Goal: Task Accomplishment & Management: Manage account settings

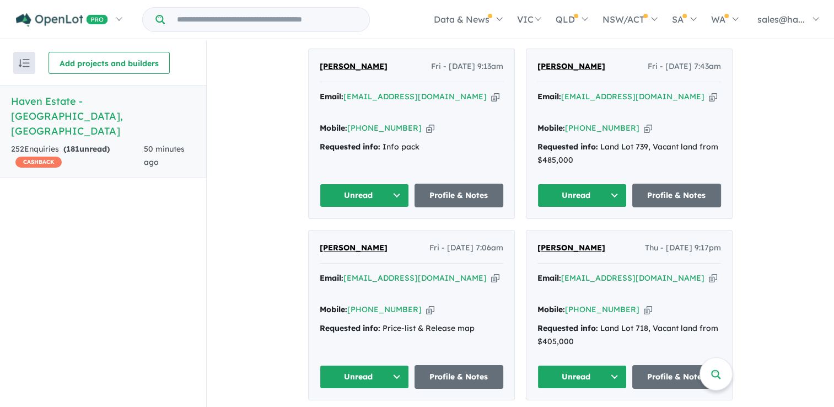
scroll to position [606, 0]
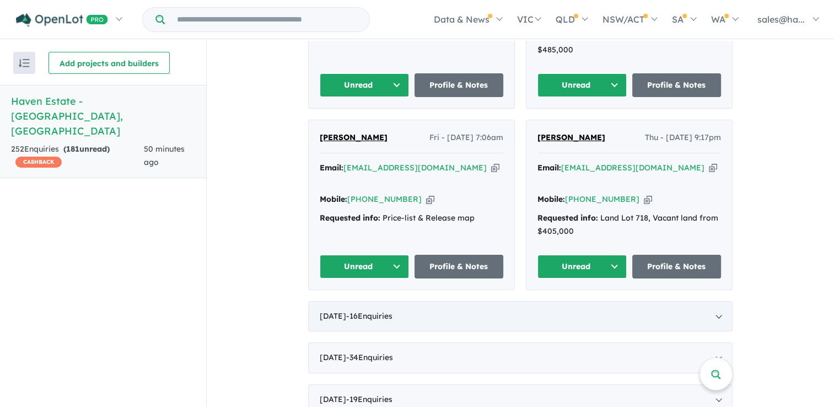
click at [392, 311] on span "- 16 Enquir ies ( 0 unread)" at bounding box center [369, 316] width 46 height 10
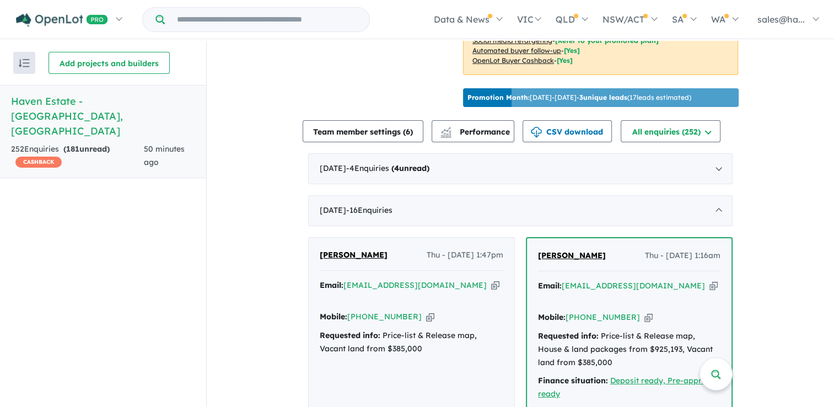
scroll to position [331, 0]
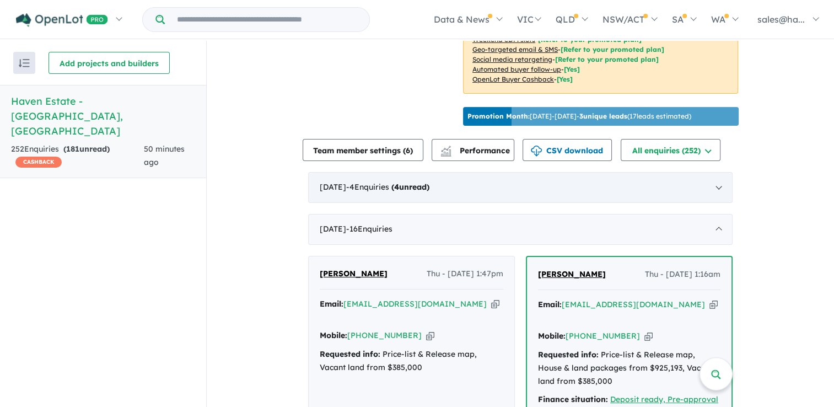
click at [356, 179] on div "[DATE] - 4 Enquir ies ( 4 unread)" at bounding box center [520, 187] width 424 height 31
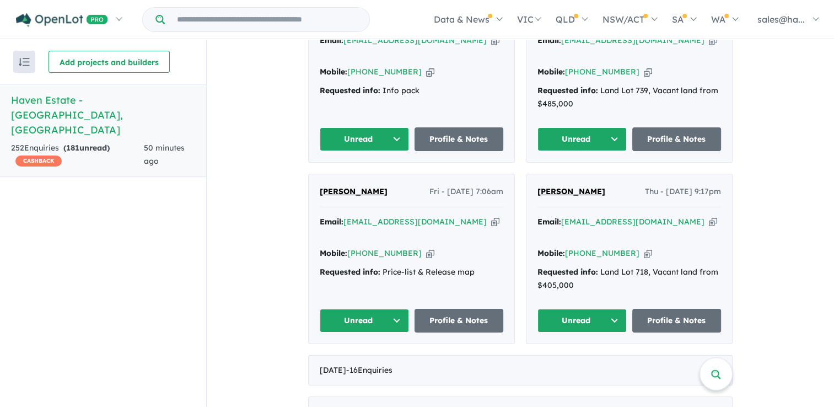
scroll to position [441, 0]
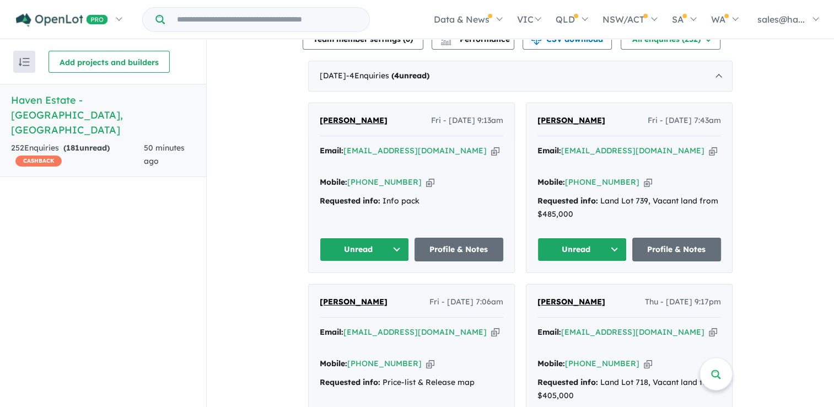
click at [392, 238] on button "Unread" at bounding box center [364, 250] width 89 height 24
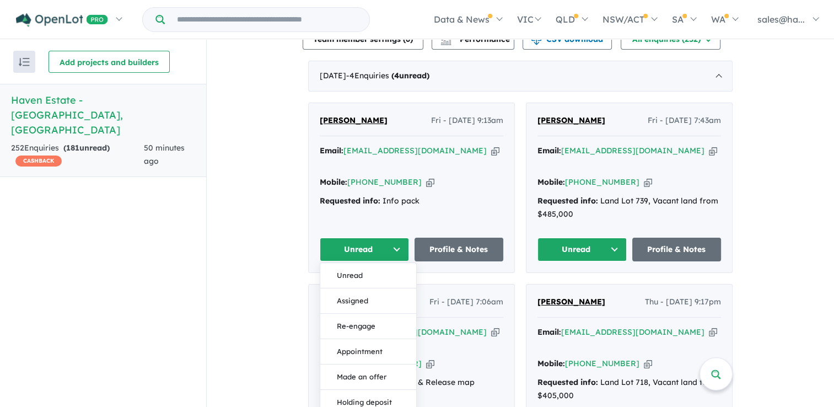
click at [357, 288] on button "Assigned" at bounding box center [368, 300] width 96 height 25
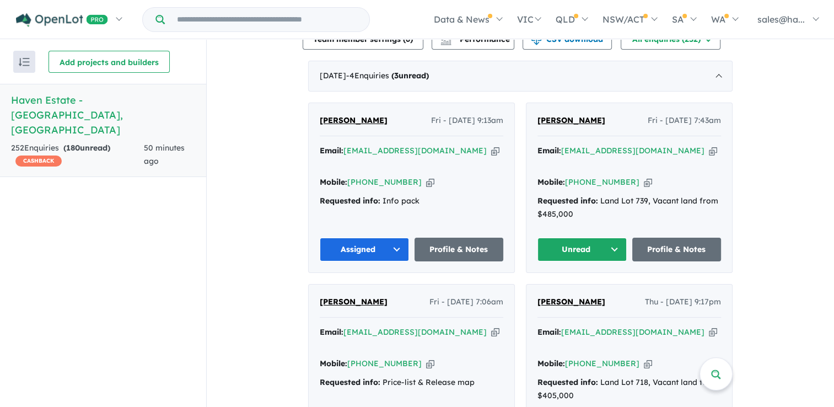
click at [600, 238] on button "Unread" at bounding box center [581, 250] width 89 height 24
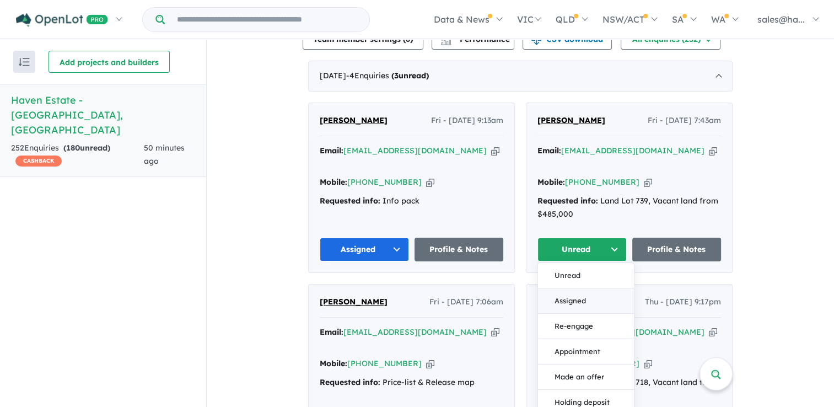
click at [562, 288] on button "Assigned" at bounding box center [586, 300] width 96 height 25
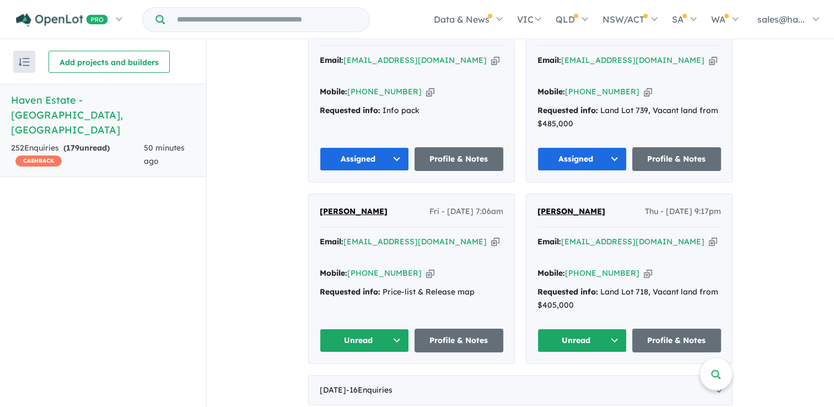
scroll to position [551, 0]
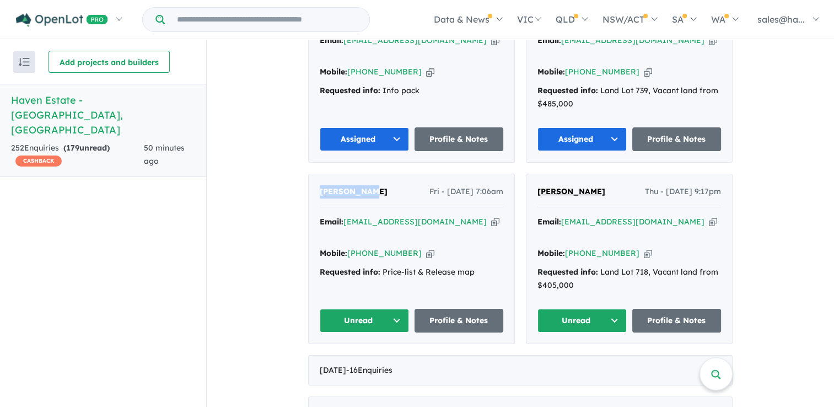
drag, startPoint x: 374, startPoint y: 175, endPoint x: 315, endPoint y: 175, distance: 59.5
click at [315, 175] on div "[PERSON_NAME] Fri - [DATE] 7:06am Email: [EMAIL_ADDRESS][DOMAIN_NAME] Copied! M…" at bounding box center [412, 258] width 206 height 169
drag, startPoint x: 315, startPoint y: 175, endPoint x: 338, endPoint y: 170, distance: 23.7
copy span "[PERSON_NAME]"
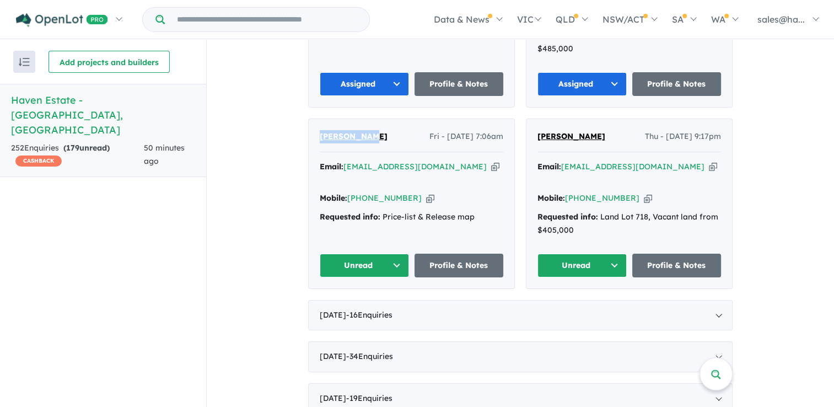
click at [491, 161] on icon "button" at bounding box center [495, 167] width 8 height 12
copy span "[PERSON_NAME]"
click at [426, 192] on icon "button" at bounding box center [430, 198] width 8 height 12
copy span "[PERSON_NAME]"
click at [450, 254] on link "Profile & Notes" at bounding box center [458, 266] width 89 height 24
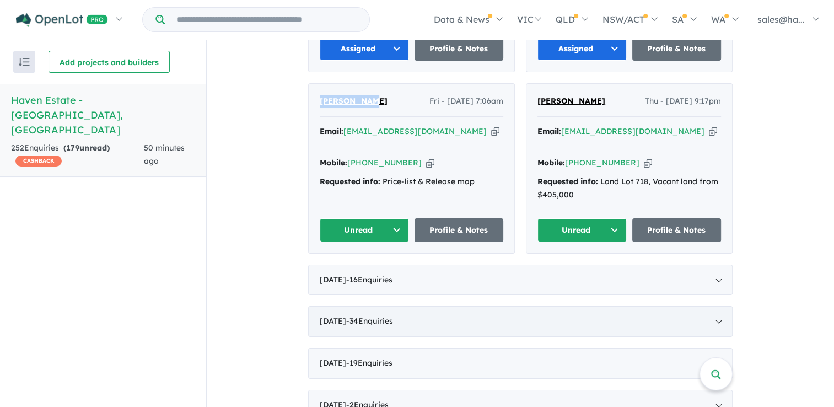
scroll to position [661, 0]
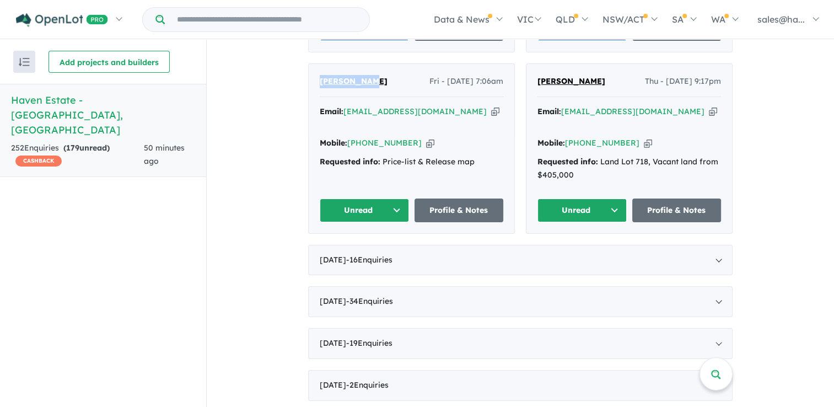
click at [390, 198] on button "Unread" at bounding box center [364, 210] width 89 height 24
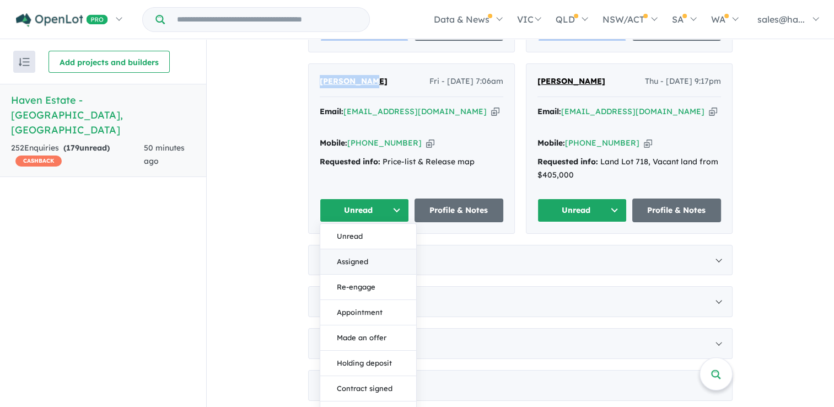
click at [363, 249] on button "Assigned" at bounding box center [368, 261] width 96 height 25
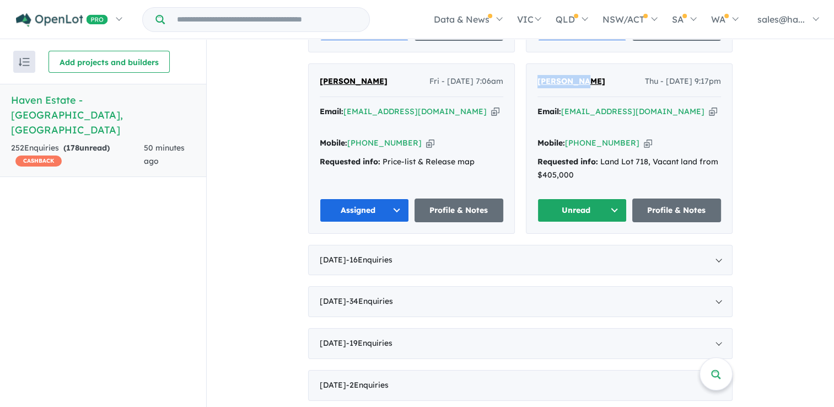
drag, startPoint x: 589, startPoint y: 61, endPoint x: 534, endPoint y: 63, distance: 54.6
click at [537, 75] on div "[PERSON_NAME] Thu - [DATE] 9:17pm" at bounding box center [629, 86] width 184 height 22
copy span "[PERSON_NAME]"
click at [644, 137] on icon "button" at bounding box center [648, 143] width 8 height 12
copy span "[PERSON_NAME]"
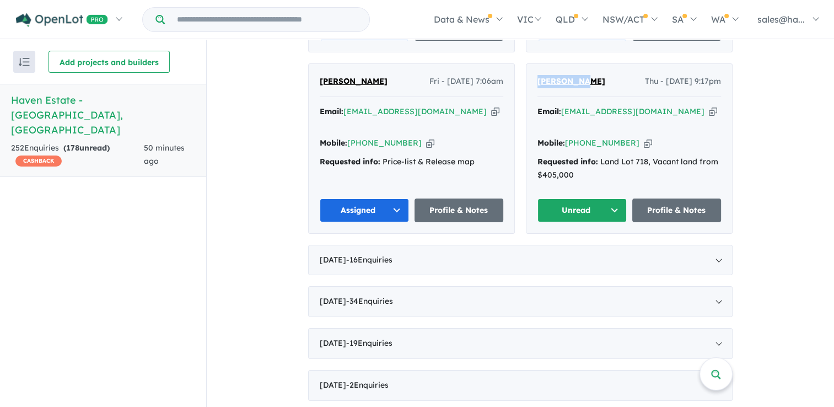
click at [709, 106] on icon "button" at bounding box center [713, 112] width 8 height 12
copy span "[PERSON_NAME]"
click at [673, 198] on link "Profile & Notes" at bounding box center [676, 210] width 89 height 24
click at [615, 198] on button "Unread" at bounding box center [581, 210] width 89 height 24
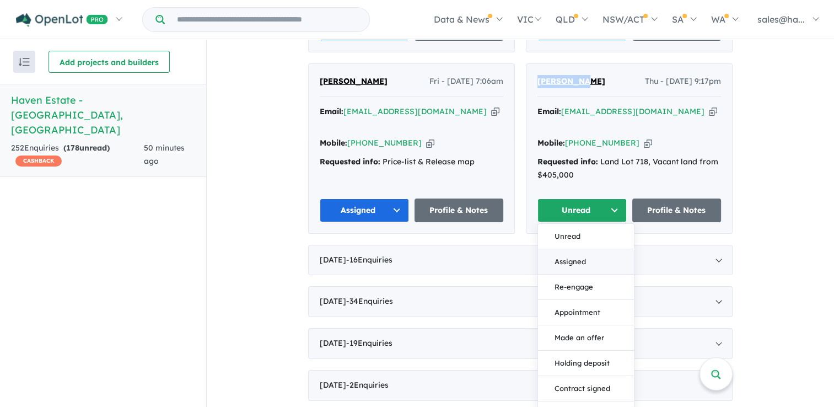
click at [564, 249] on button "Assigned" at bounding box center [586, 261] width 96 height 25
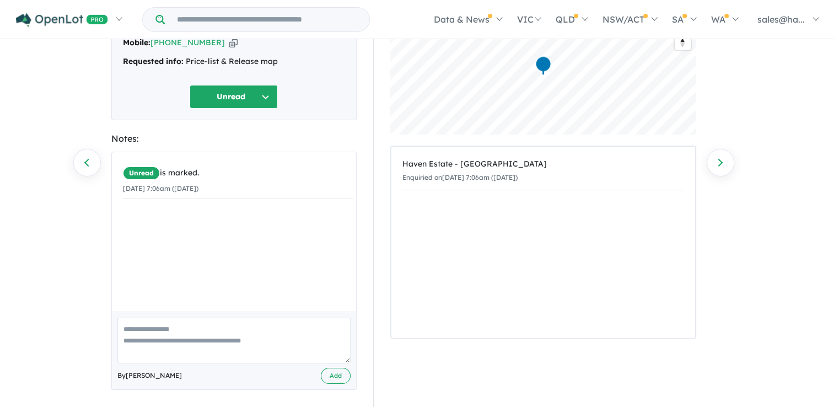
scroll to position [104, 0]
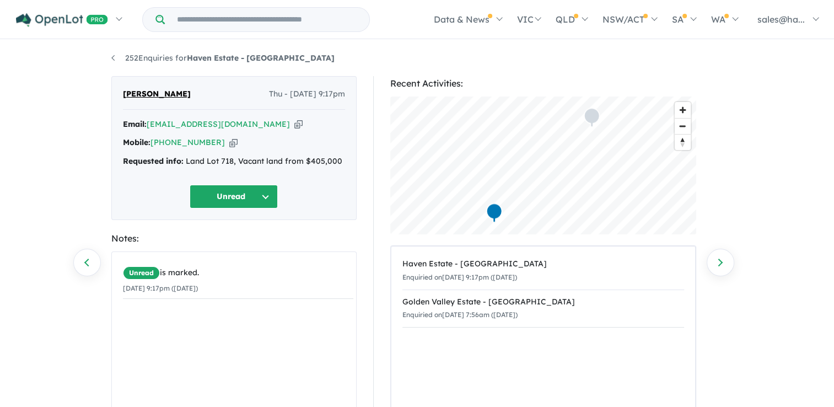
click at [229, 144] on icon "button" at bounding box center [233, 143] width 8 height 12
